Goal: Task Accomplishment & Management: Use online tool/utility

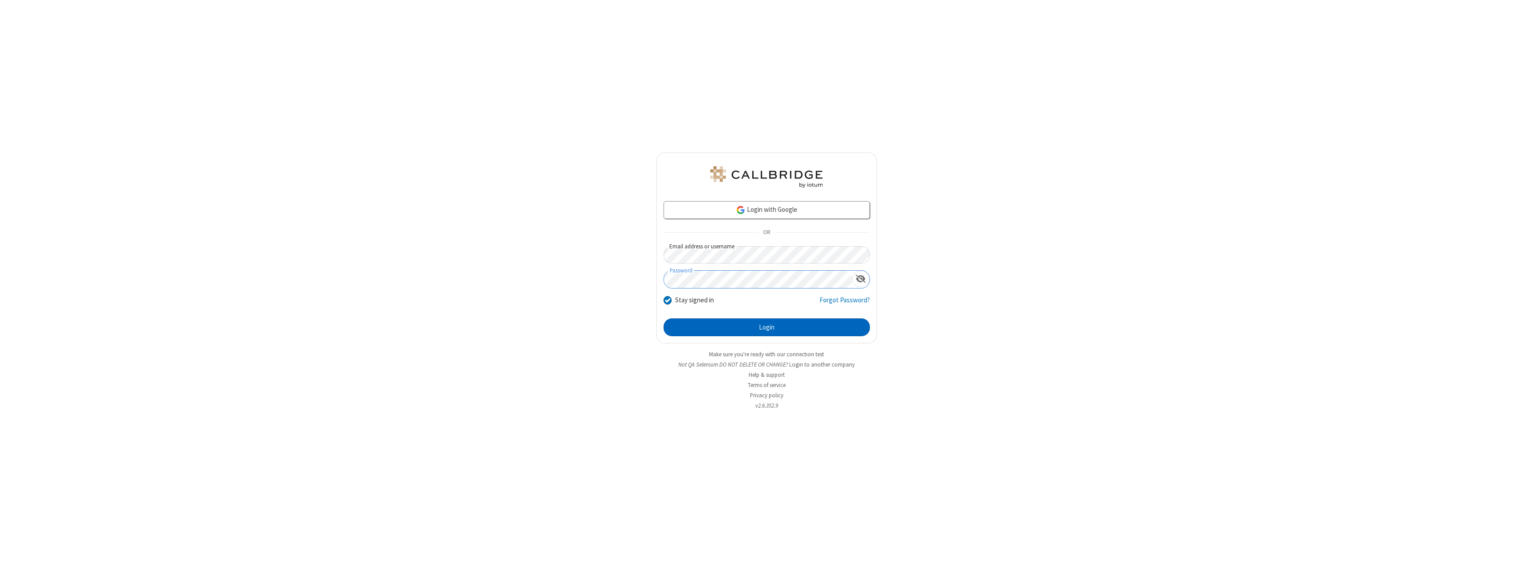
click at [767, 327] on button "Login" at bounding box center [767, 327] width 206 height 18
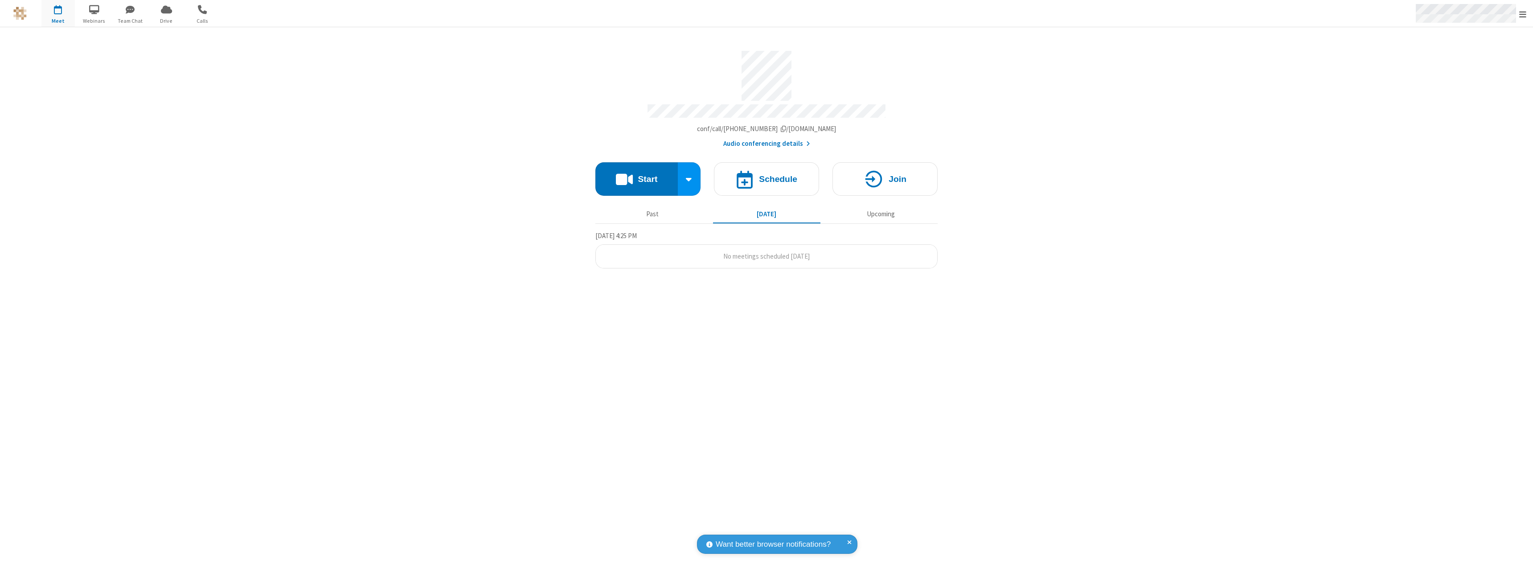
click at [1523, 14] on span "Open menu" at bounding box center [1522, 14] width 7 height 9
click at [1471, 59] on div "Settings" at bounding box center [1471, 60] width 124 height 24
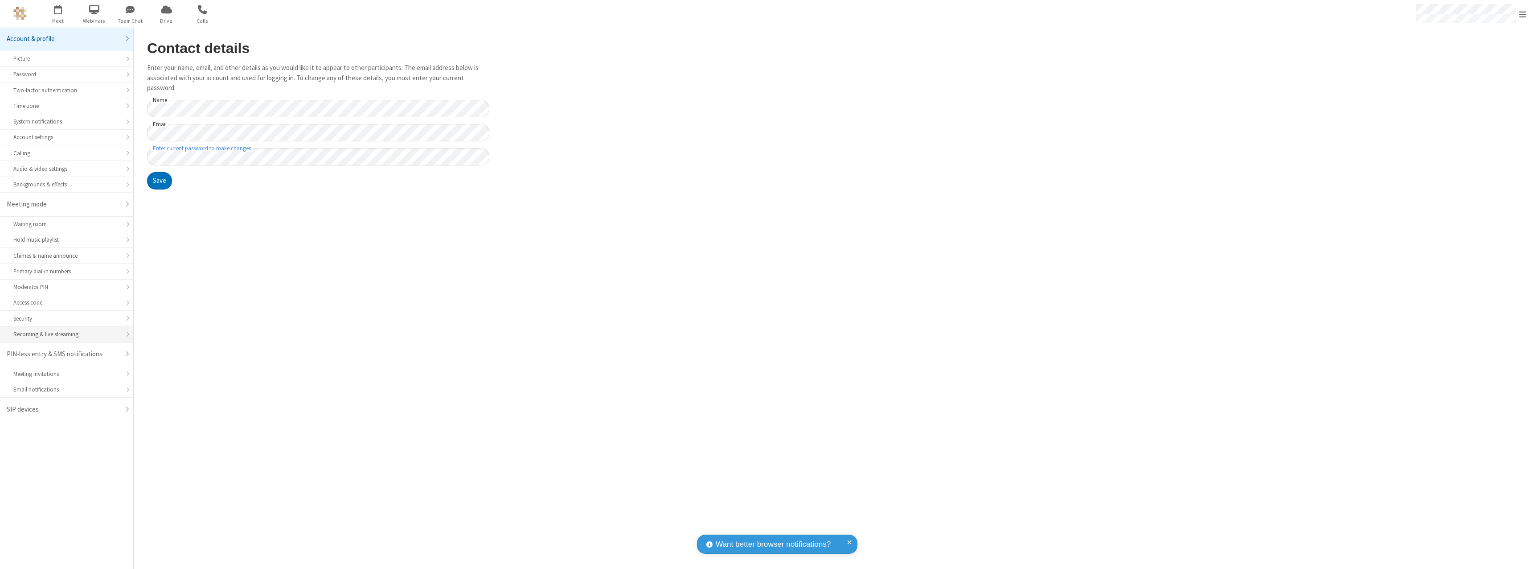
click at [66, 334] on div "Recording & live streaming" at bounding box center [66, 334] width 107 height 8
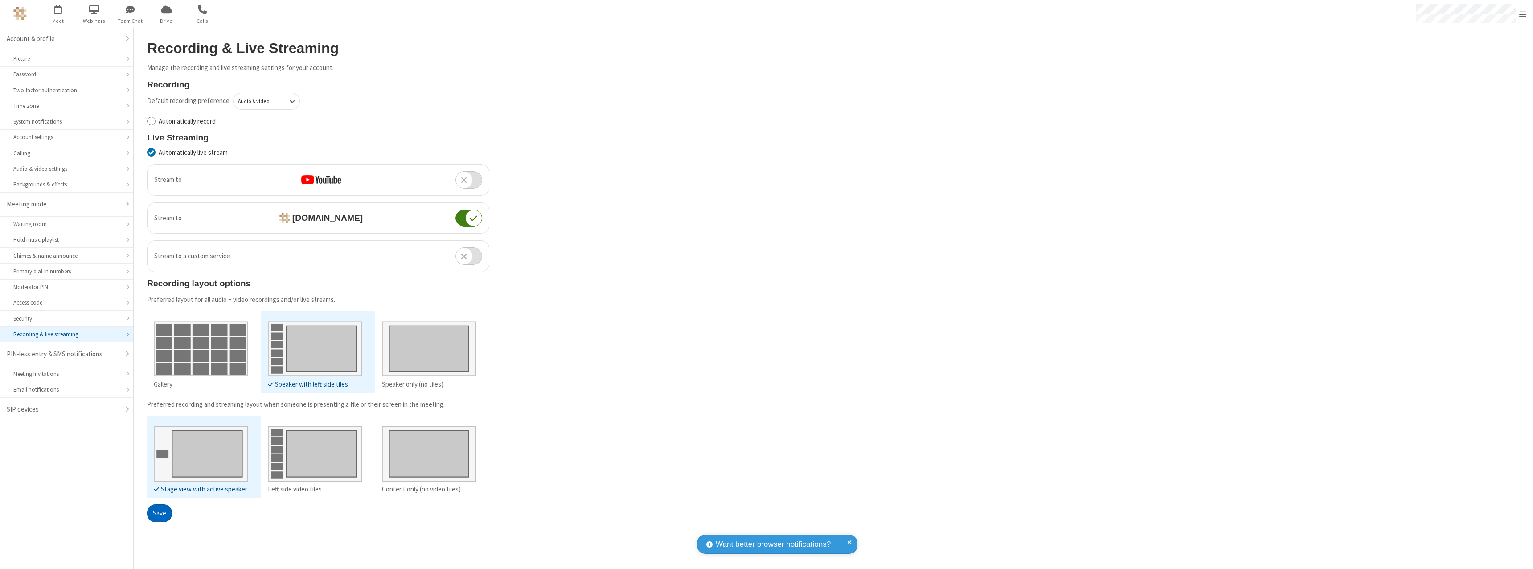
click at [159, 513] on button "Save" at bounding box center [159, 513] width 25 height 18
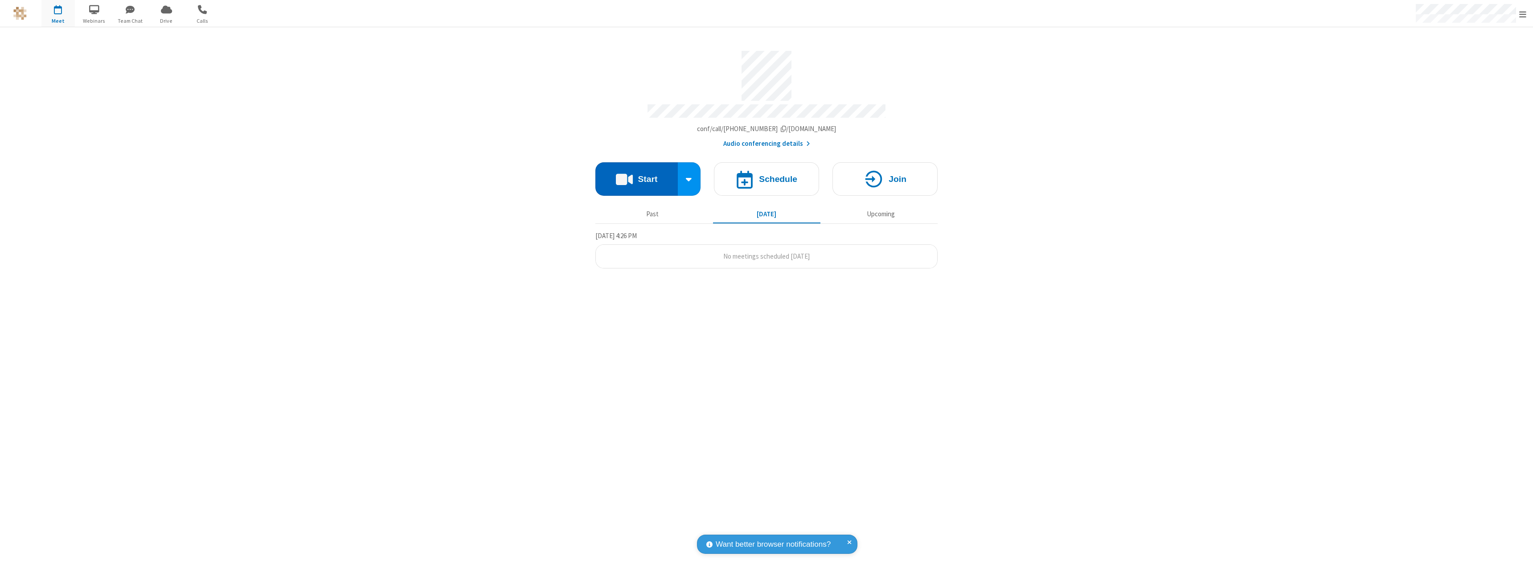
click at [636, 175] on button "Start" at bounding box center [636, 178] width 82 height 33
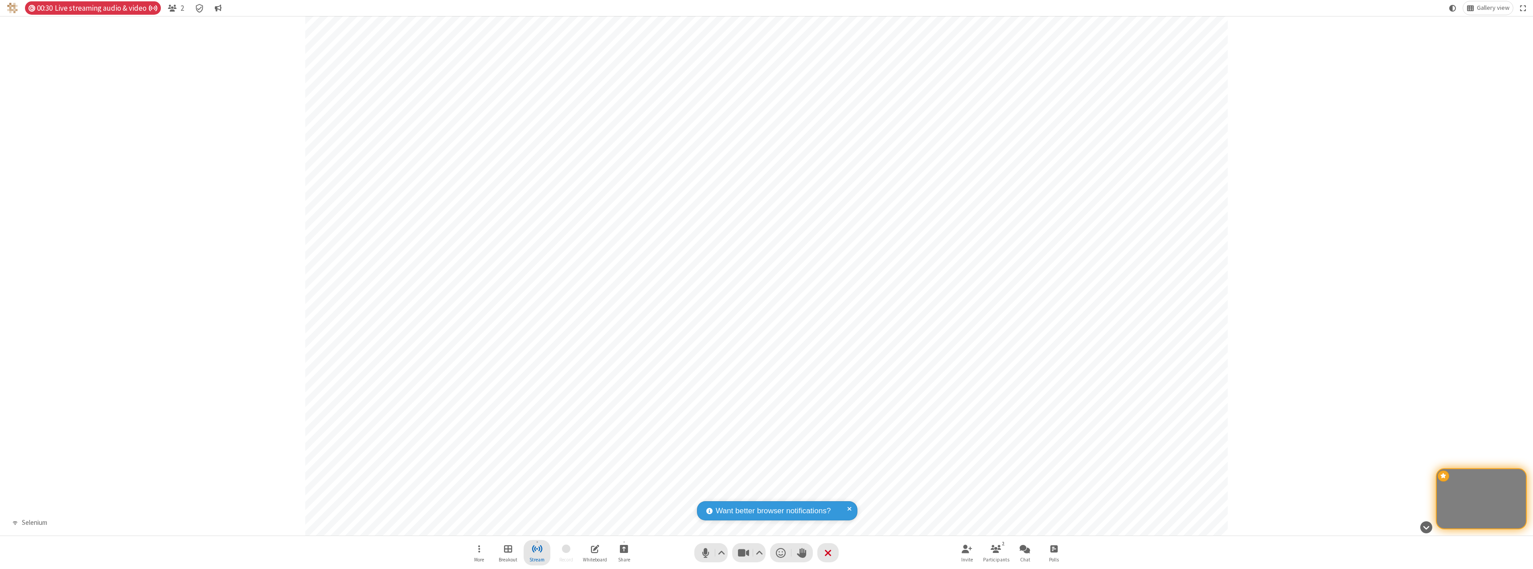
click at [537, 552] on span "Stop streaming" at bounding box center [537, 548] width 11 height 11
click at [503, 489] on span "Copy stream link" at bounding box center [503, 489] width 47 height 8
click at [612, 452] on div "Live streaming settings" at bounding box center [570, 453] width 200 height 24
